Goal: Task Accomplishment & Management: Manage account settings

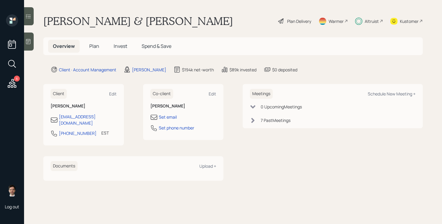
click at [92, 43] on span "Plan" at bounding box center [94, 46] width 10 height 7
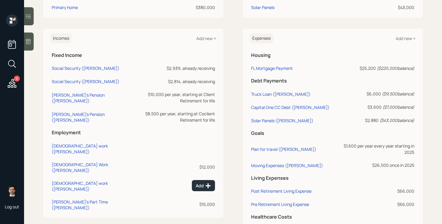
scroll to position [241, 0]
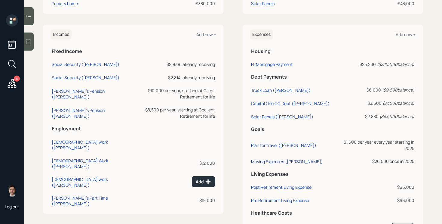
click at [274, 162] on div "Moving Expenses ([PERSON_NAME])" at bounding box center [287, 161] width 72 height 6
select select "0"
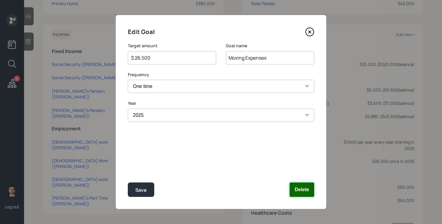
click at [308, 186] on button "Delete" at bounding box center [301, 189] width 25 height 14
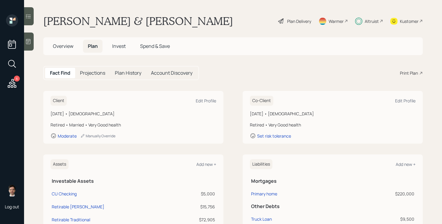
click at [289, 25] on div "Plan Delivery" at bounding box center [294, 20] width 34 height 13
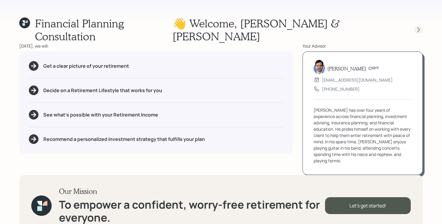
click at [420, 27] on icon at bounding box center [418, 30] width 6 height 6
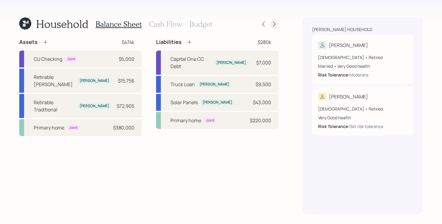
click at [277, 24] on div at bounding box center [274, 24] width 8 height 8
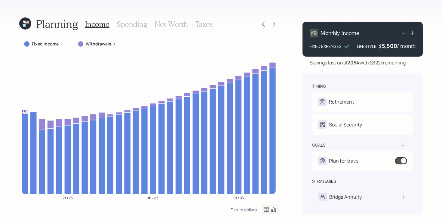
click at [30, 22] on icon at bounding box center [25, 23] width 12 height 12
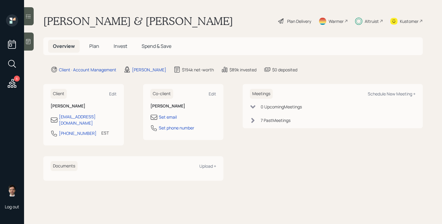
click at [116, 43] on span "Invest" at bounding box center [121, 46] width 14 height 7
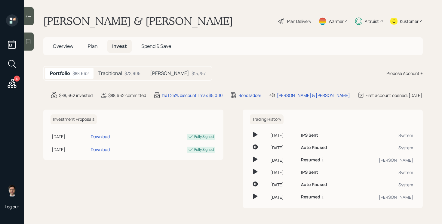
click at [117, 75] on h5 "Traditional" at bounding box center [110, 73] width 24 height 6
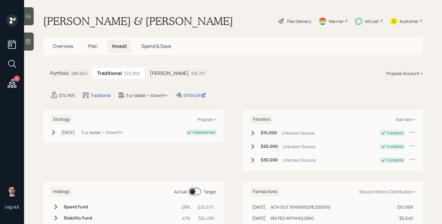
scroll to position [32, 0]
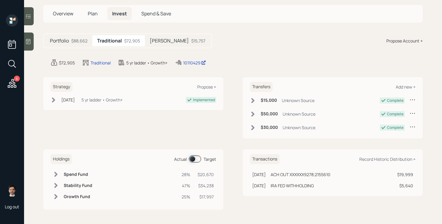
click at [195, 159] on span at bounding box center [195, 158] width 12 height 7
